Goal: Complete application form

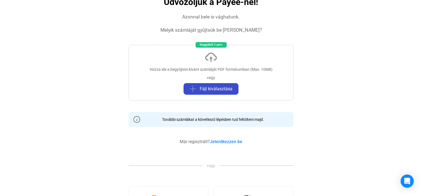
scroll to position [44, 0]
click at [202, 86] on span "Fájl kiválasztása" at bounding box center [216, 89] width 33 height 7
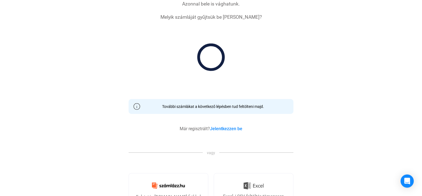
scroll to position [59, 0]
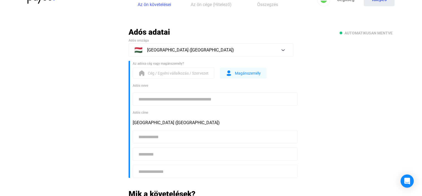
click at [336, 98] on main "Automatikusan mentve Adós adatai Adós országa 🇭🇺 [GEOGRAPHIC_DATA] ([GEOGRAPHIC…" at bounding box center [211, 178] width 422 height 302
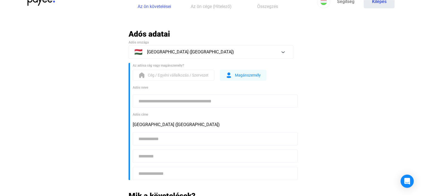
scroll to position [29, 0]
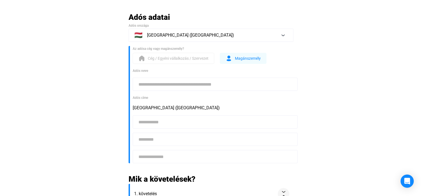
click at [235, 61] on div "Magánszemély" at bounding box center [243, 58] width 35 height 7
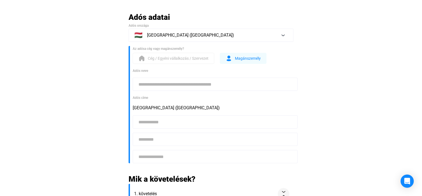
drag, startPoint x: 211, startPoint y: 58, endPoint x: 217, endPoint y: 58, distance: 5.5
click at [214, 58] on button "Cég / Egyéni vállalkozás / Szervezet" at bounding box center [174, 58] width 82 height 11
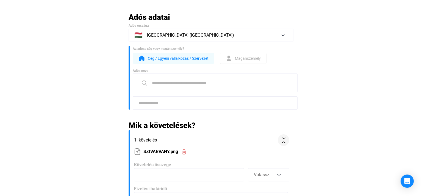
click at [217, 59] on div "Cég / Egyéni vállalkozás / Szervezet Magánszemély" at bounding box center [213, 58] width 161 height 11
click at [259, 61] on span "Magánszemély" at bounding box center [248, 58] width 26 height 7
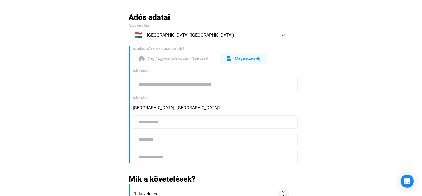
click at [202, 87] on input at bounding box center [215, 84] width 165 height 13
click at [358, 60] on main "Automatikusan mentve Adós adatai Adós országa 🇭🇺 [GEOGRAPHIC_DATA] ([GEOGRAPHIC…" at bounding box center [211, 163] width 422 height 302
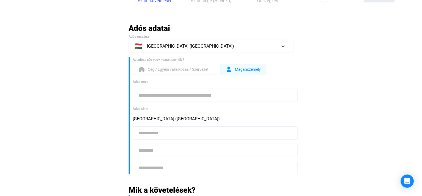
scroll to position [24, 0]
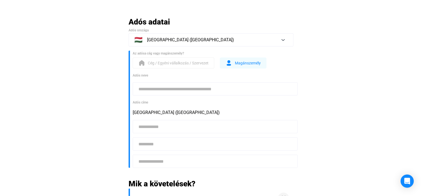
click at [331, 80] on main "Automatikusan mentve Adós adatai Adós országa 🇭🇺 [GEOGRAPHIC_DATA] ([GEOGRAPHIC…" at bounding box center [211, 168] width 422 height 302
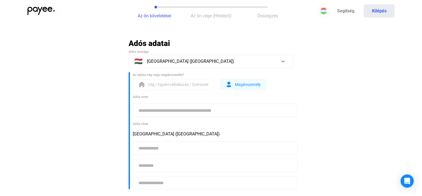
scroll to position [0, 0]
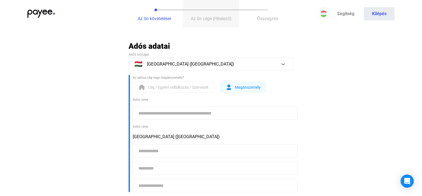
click at [210, 21] on span "Az ön cége (Hitelező)" at bounding box center [211, 18] width 41 height 5
click at [268, 15] on button "Összegzés" at bounding box center [268, 13] width 57 height 27
click at [176, 115] on input at bounding box center [215, 112] width 165 height 13
type input "*"
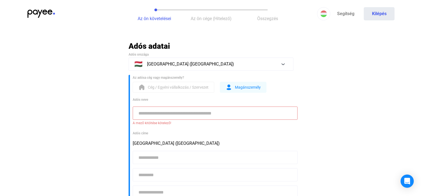
click at [344, 118] on main "Automatikusan mentve Adós adatai Adós országa 🇭🇺 [GEOGRAPHIC_DATA] ([GEOGRAPHIC…" at bounding box center [211, 195] width 422 height 309
click at [176, 108] on input at bounding box center [215, 112] width 165 height 13
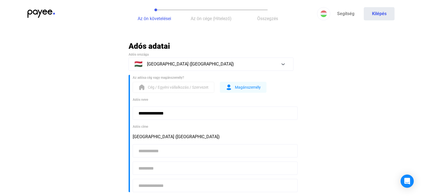
type input "**********"
type input "****"
type input "********"
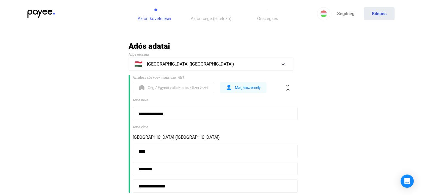
type input "**********"
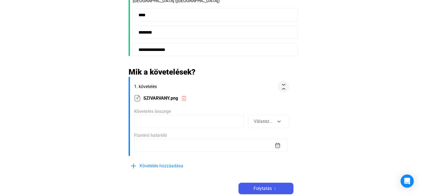
click at [165, 118] on input at bounding box center [189, 121] width 110 height 13
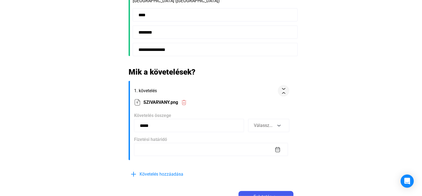
type input "*****"
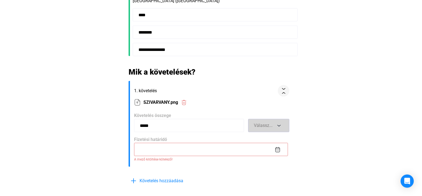
click at [270, 120] on button "Válassz..." at bounding box center [268, 125] width 41 height 13
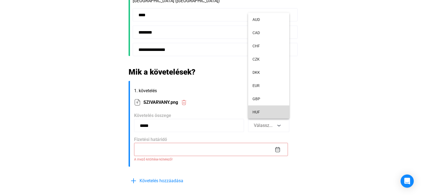
click at [264, 113] on button "HUF" at bounding box center [268, 111] width 41 height 13
click at [180, 141] on div "Fizetési határidő A mező kitöltése kötelező!" at bounding box center [211, 149] width 155 height 26
click at [180, 144] on input at bounding box center [211, 149] width 154 height 13
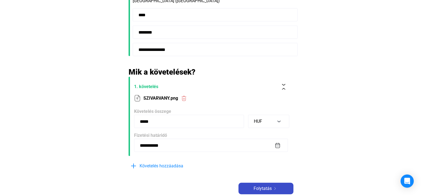
type input "**********"
click at [267, 187] on span "Folytatás" at bounding box center [263, 188] width 18 height 7
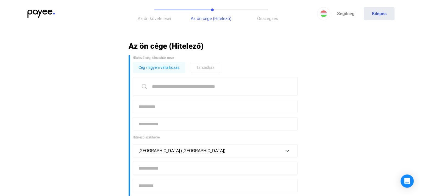
click at [211, 64] on span "Társasház" at bounding box center [206, 67] width 18 height 7
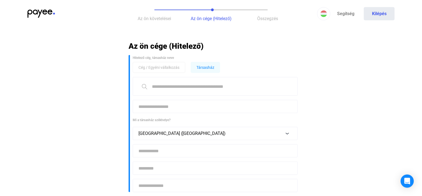
click at [180, 87] on input at bounding box center [215, 86] width 165 height 19
click at [187, 86] on input at bounding box center [215, 86] width 165 height 19
